Goal: Task Accomplishment & Management: Use online tool/utility

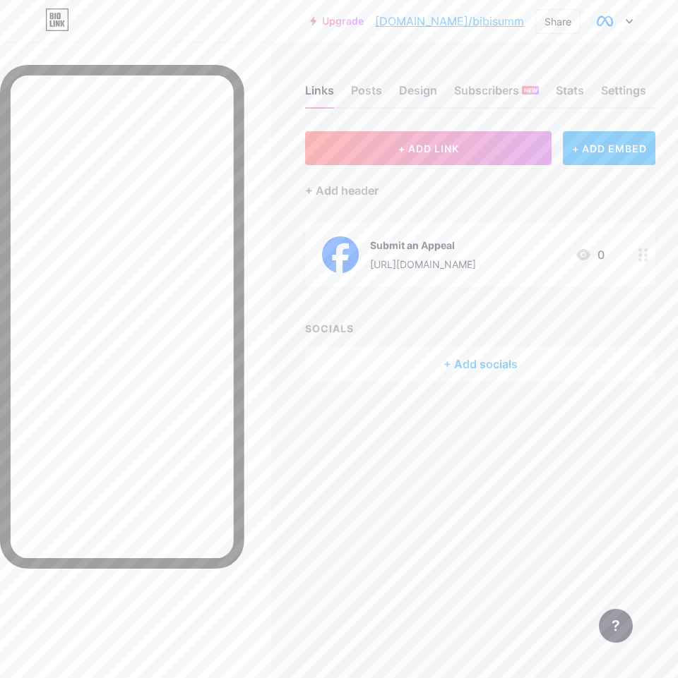
click at [445, 273] on div "Submit an Appeal [URL][DOMAIN_NAME] 0" at bounding box center [480, 254] width 350 height 65
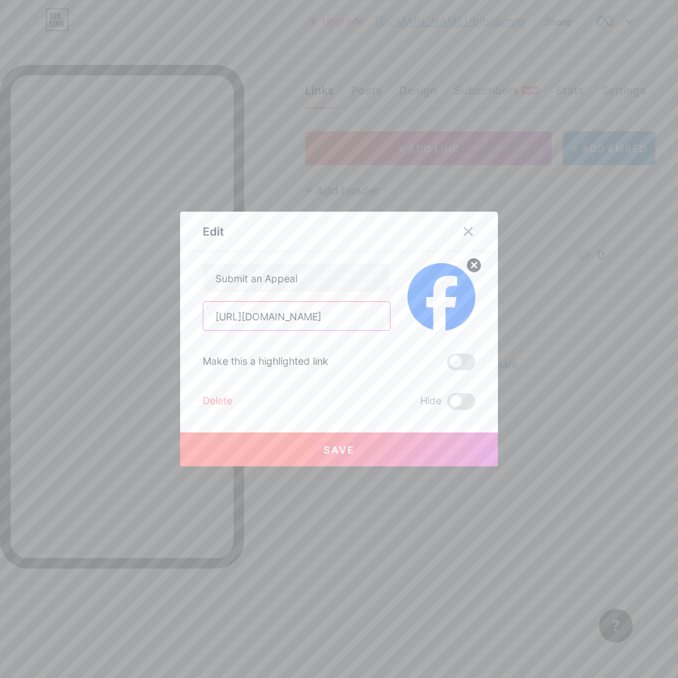
click at [309, 318] on input "[URL][DOMAIN_NAME]" at bounding box center [296, 316] width 186 height 28
paste input "aa"
type input "[URL][DOMAIN_NAME]"
click at [386, 446] on button "Save" at bounding box center [339, 450] width 318 height 34
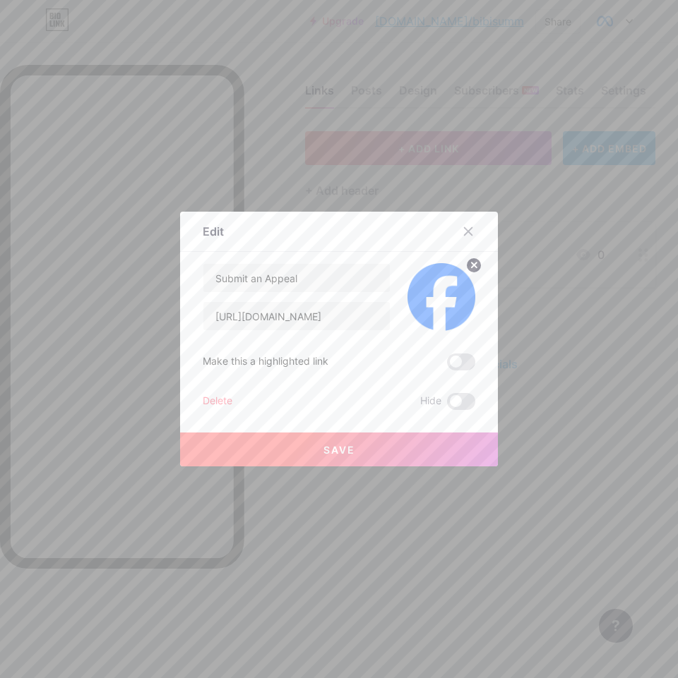
scroll to position [0, 0]
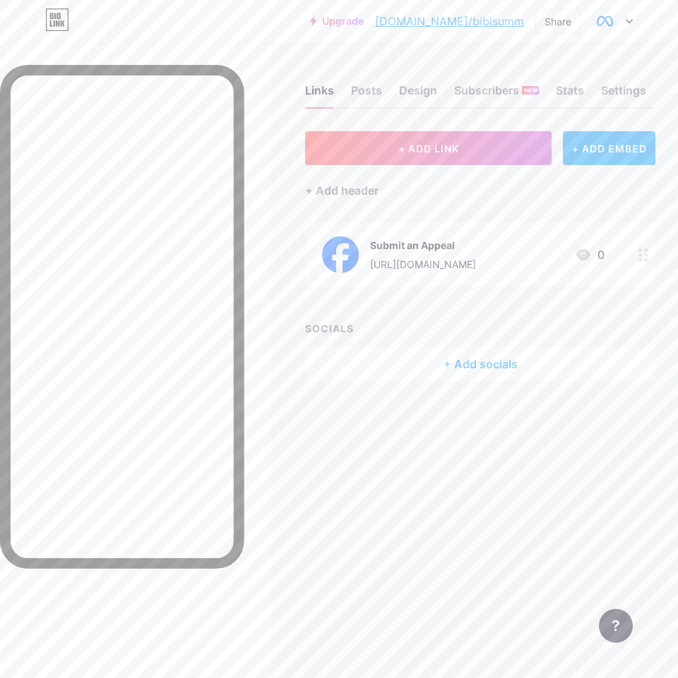
click at [429, 261] on div "[URL][DOMAIN_NAME]" at bounding box center [423, 264] width 106 height 15
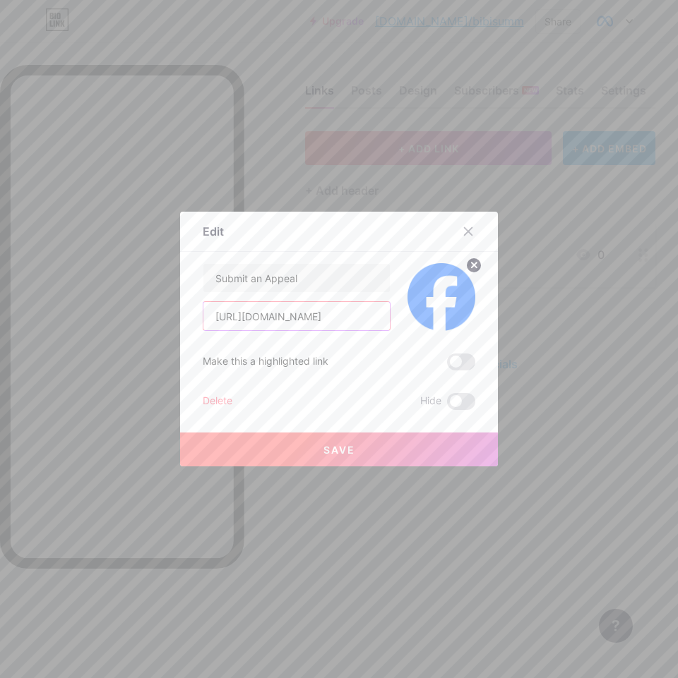
drag, startPoint x: 325, startPoint y: 316, endPoint x: 25, endPoint y: 340, distance: 301.0
click at [24, 335] on div "Edit Content YouTube Play YouTube video without leaving your page. ADD Vimeo Pl…" at bounding box center [339, 339] width 678 height 678
paste input "f1"
type input "[URL][DOMAIN_NAME]"
click at [359, 442] on button "Save" at bounding box center [339, 450] width 318 height 34
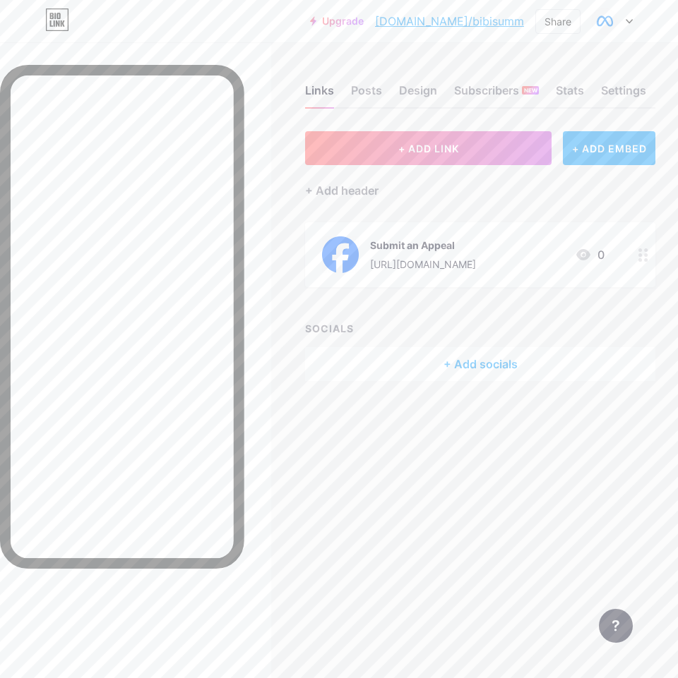
click at [442, 270] on div "[URL][DOMAIN_NAME]" at bounding box center [423, 264] width 106 height 15
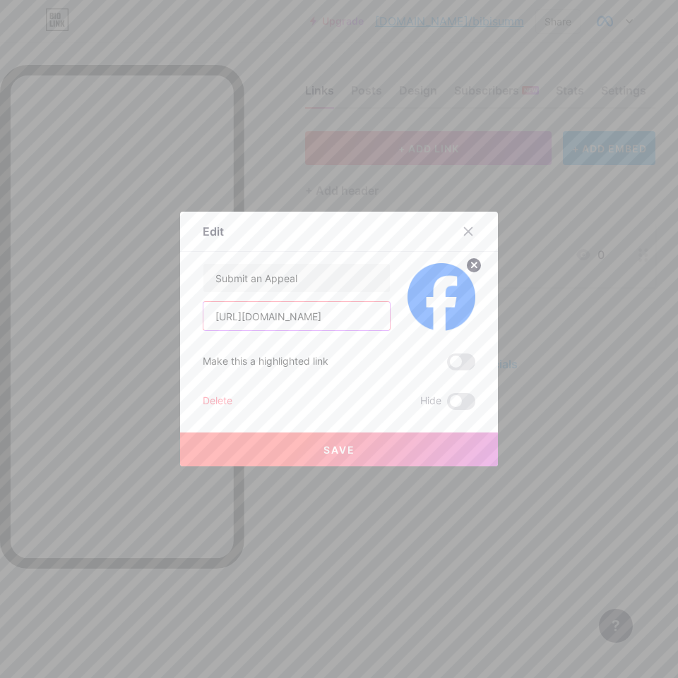
drag, startPoint x: 324, startPoint y: 316, endPoint x: 0, endPoint y: 328, distance: 324.3
click at [0, 328] on div "Edit Content YouTube Play YouTube video without leaving your page. ADD Vimeo Pl…" at bounding box center [339, 339] width 678 height 678
paste input "43"
type input "[URL][DOMAIN_NAME]"
click at [354, 445] on button "Save" at bounding box center [339, 450] width 318 height 34
